Goal: Book appointment/travel/reservation

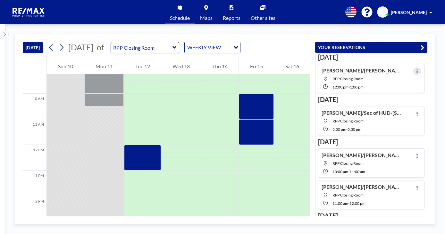
click at [416, 72] on icon at bounding box center [417, 71] width 3 height 4
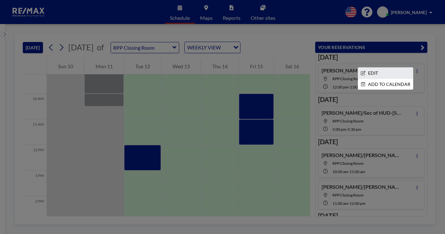
click at [377, 71] on li "EDIT" at bounding box center [385, 73] width 55 height 11
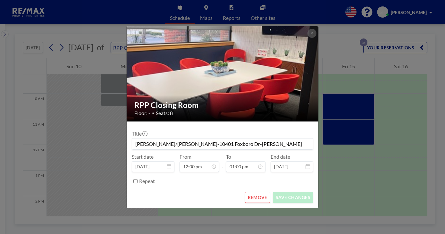
click at [254, 144] on input "[PERSON_NAME]/[PERSON_NAME]-10401 Foxboro Dr-[PERSON_NAME]" at bounding box center [222, 143] width 181 height 11
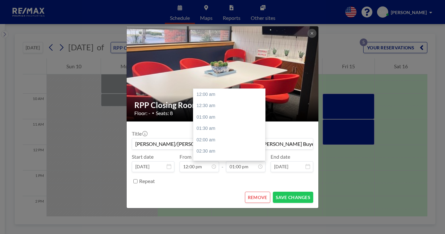
scroll to position [296, 0]
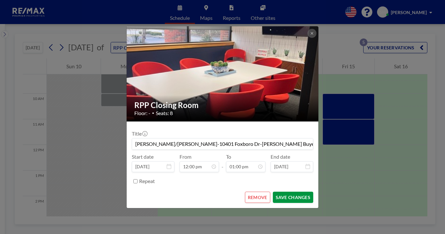
click at [293, 198] on button "SAVE CHANGES" at bounding box center [293, 197] width 40 height 11
type input "[PERSON_NAME]/[PERSON_NAME]-10401 Foxboro Dr-[PERSON_NAME] Buyer Only"
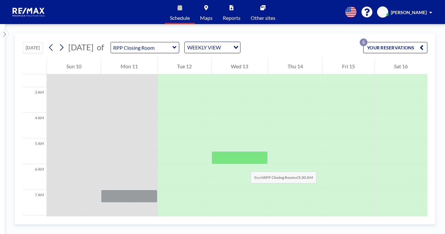
scroll to position [0, 0]
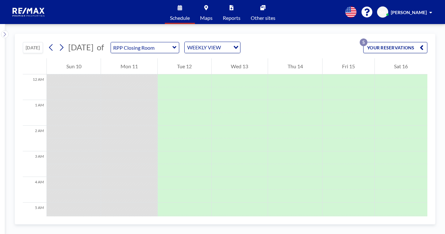
click at [396, 45] on button "YOUR RESERVATIONS 5" at bounding box center [395, 47] width 64 height 11
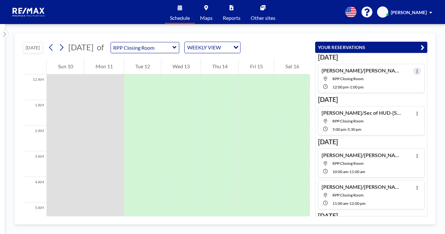
click at [413, 68] on button at bounding box center [417, 71] width 8 height 8
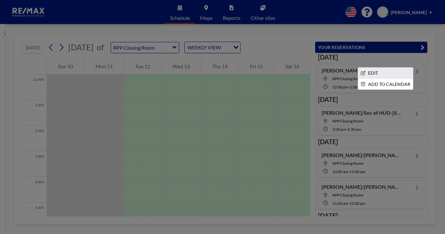
click at [377, 71] on li "EDIT" at bounding box center [385, 73] width 55 height 11
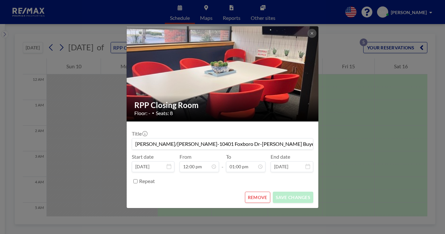
drag, startPoint x: 278, startPoint y: 145, endPoint x: 126, endPoint y: 149, distance: 151.6
click at [126, 149] on div "RPP Closing Room Floor: - • Seats: 8 Title [PERSON_NAME]/[PERSON_NAME]-10401 Fo…" at bounding box center [222, 117] width 192 height 182
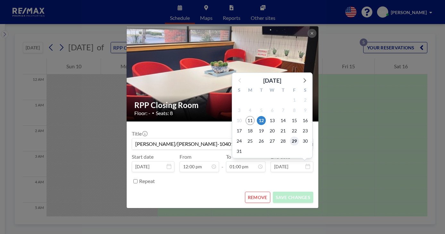
click at [294, 143] on span "29" at bounding box center [294, 141] width 9 height 9
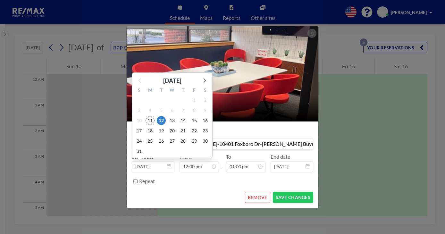
scroll to position [274, 0]
click at [153, 167] on input "[DATE]" at bounding box center [153, 166] width 43 height 11
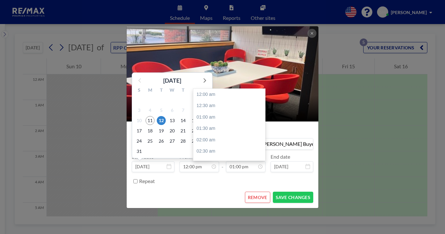
scroll to position [296, 0]
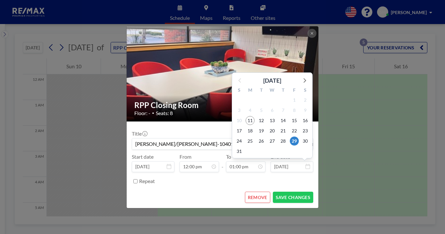
click at [286, 168] on input "[DATE]" at bounding box center [291, 166] width 43 height 11
click at [260, 120] on span "12" at bounding box center [261, 120] width 9 height 9
click at [286, 144] on span "28" at bounding box center [282, 141] width 9 height 9
click at [287, 166] on input "[DATE]" at bounding box center [291, 166] width 43 height 11
click at [263, 121] on span "12" at bounding box center [261, 120] width 9 height 9
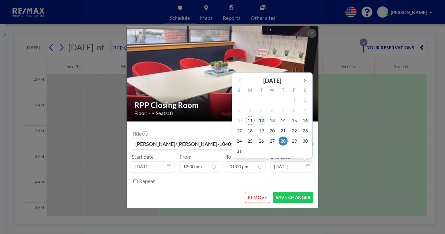
type input "[DATE]"
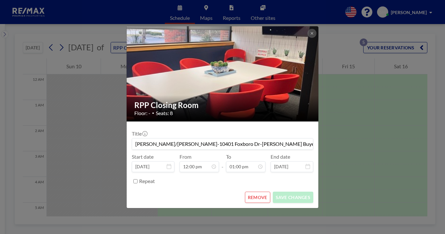
click at [278, 140] on input "[PERSON_NAME]/[PERSON_NAME]-10401 Foxboro Dr-[PERSON_NAME] Buyer Only" at bounding box center [222, 143] width 181 height 11
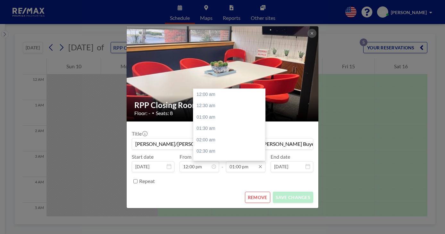
click at [235, 167] on input "01:00 pm" at bounding box center [245, 166] width 39 height 11
click at [204, 148] on div "12:30 pm" at bounding box center [230, 147] width 75 height 12
type input "12:30 pm"
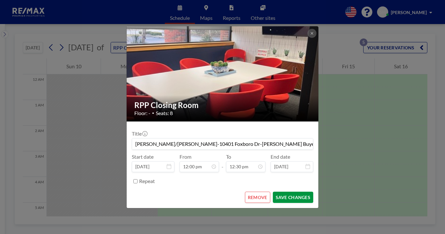
click at [286, 195] on button "SAVE CHANGES" at bounding box center [293, 197] width 40 height 11
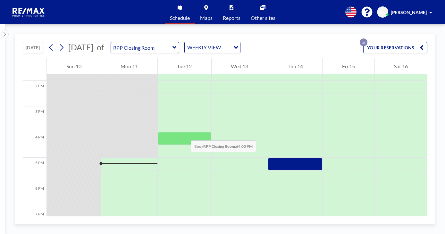
scroll to position [320, 0]
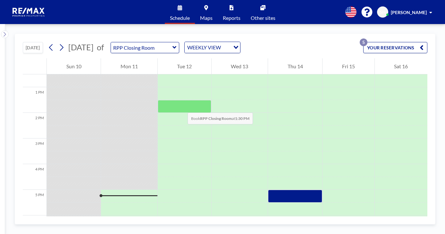
click at [181, 106] on div at bounding box center [185, 106] width 54 height 13
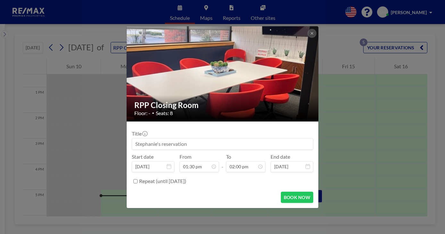
click at [180, 143] on input at bounding box center [222, 143] width 181 height 11
paste input "[PERSON_NAME]/[PERSON_NAME]-10401 Foxboro Dr-[PERSON_NAME] Buyer Only"
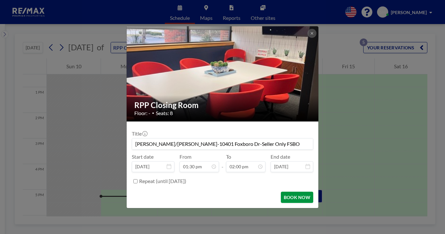
scroll to position [320, 0]
type input "[PERSON_NAME]/[PERSON_NAME]-10401 Foxboro Dr-Seller Only FSBO"
click at [294, 197] on button "BOOK NOW" at bounding box center [297, 197] width 32 height 11
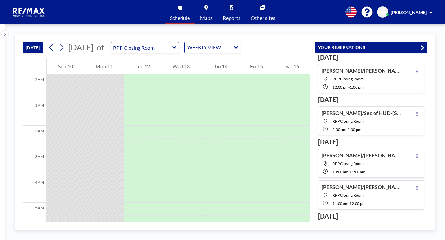
scroll to position [269, 0]
